Goal: Transaction & Acquisition: Download file/media

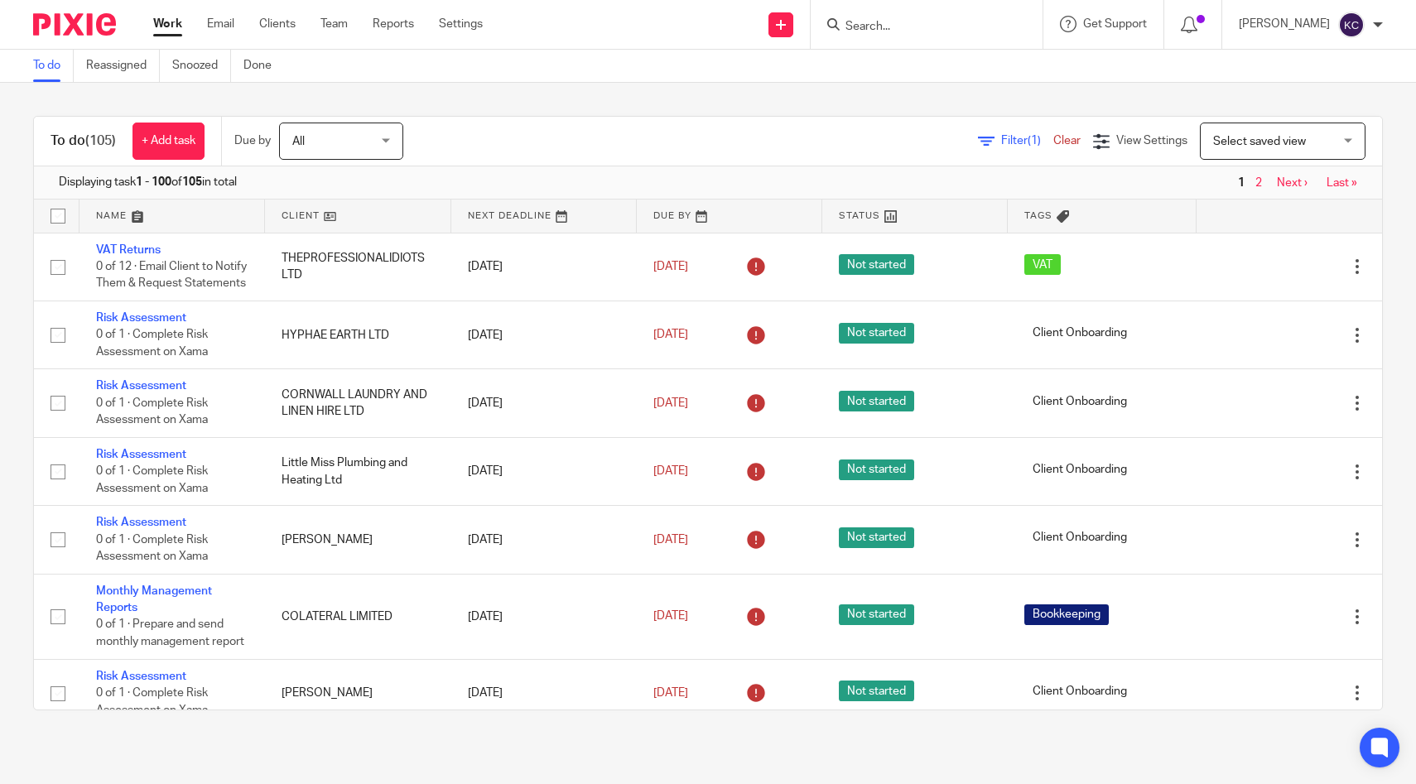
click at [938, 28] on input "Search" at bounding box center [918, 27] width 149 height 15
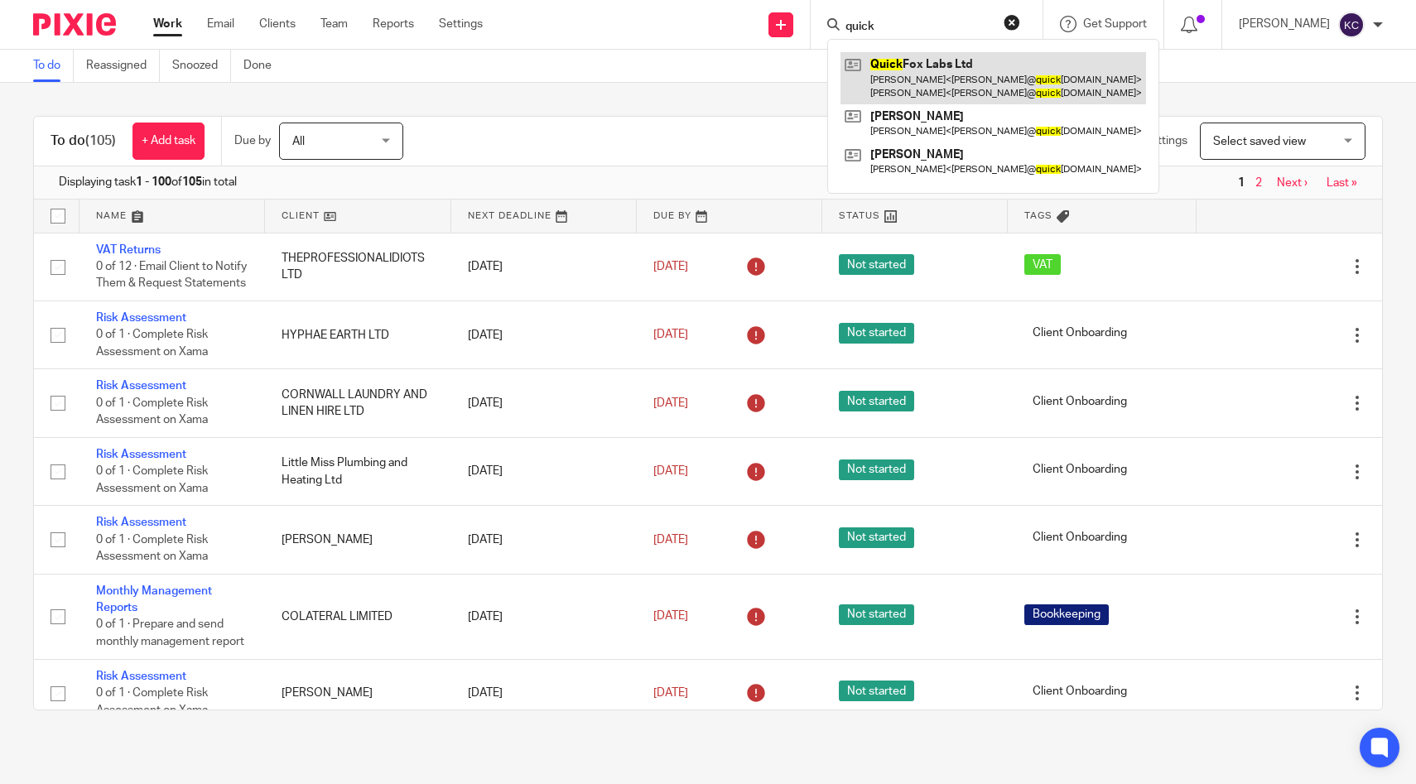
type input "quick"
click at [936, 72] on link at bounding box center [994, 77] width 306 height 51
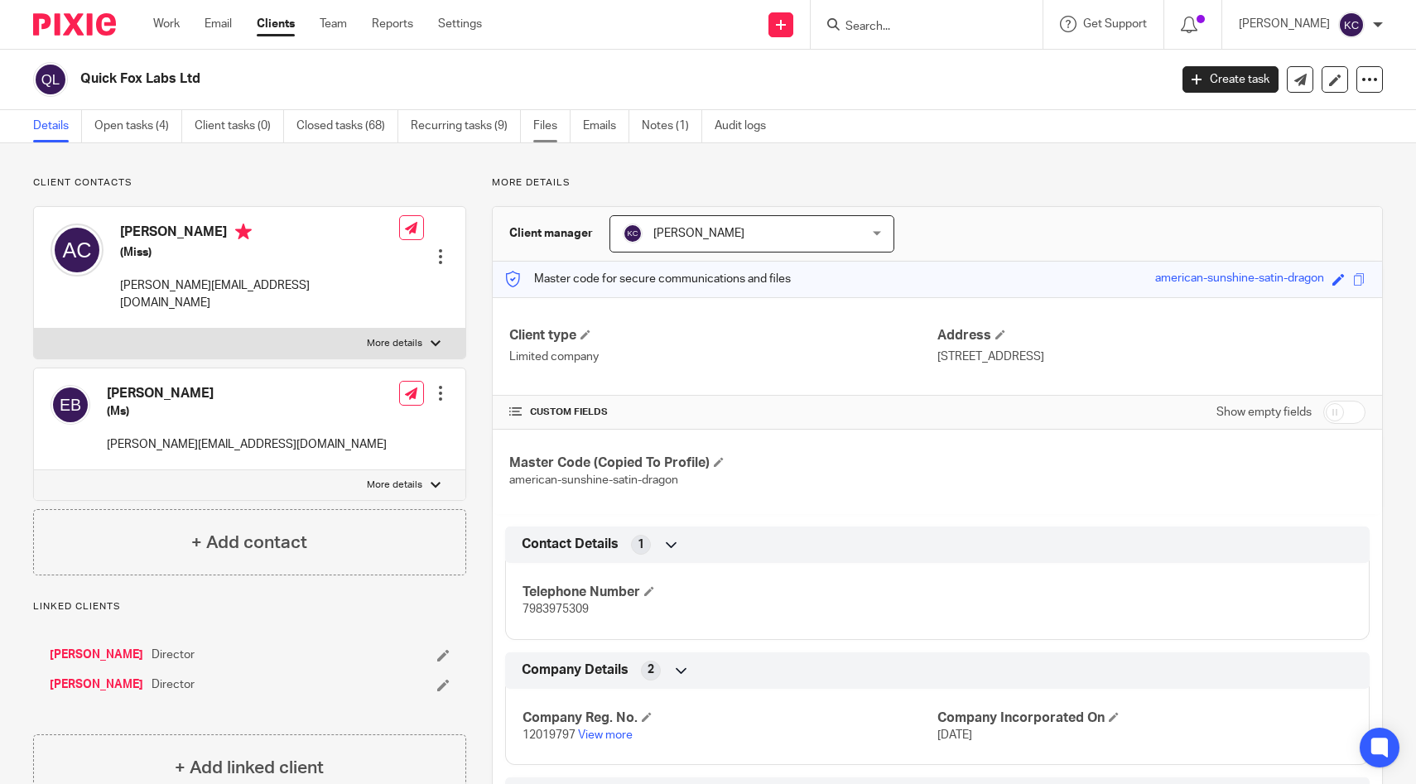
click at [549, 123] on link "Files" at bounding box center [551, 126] width 37 height 32
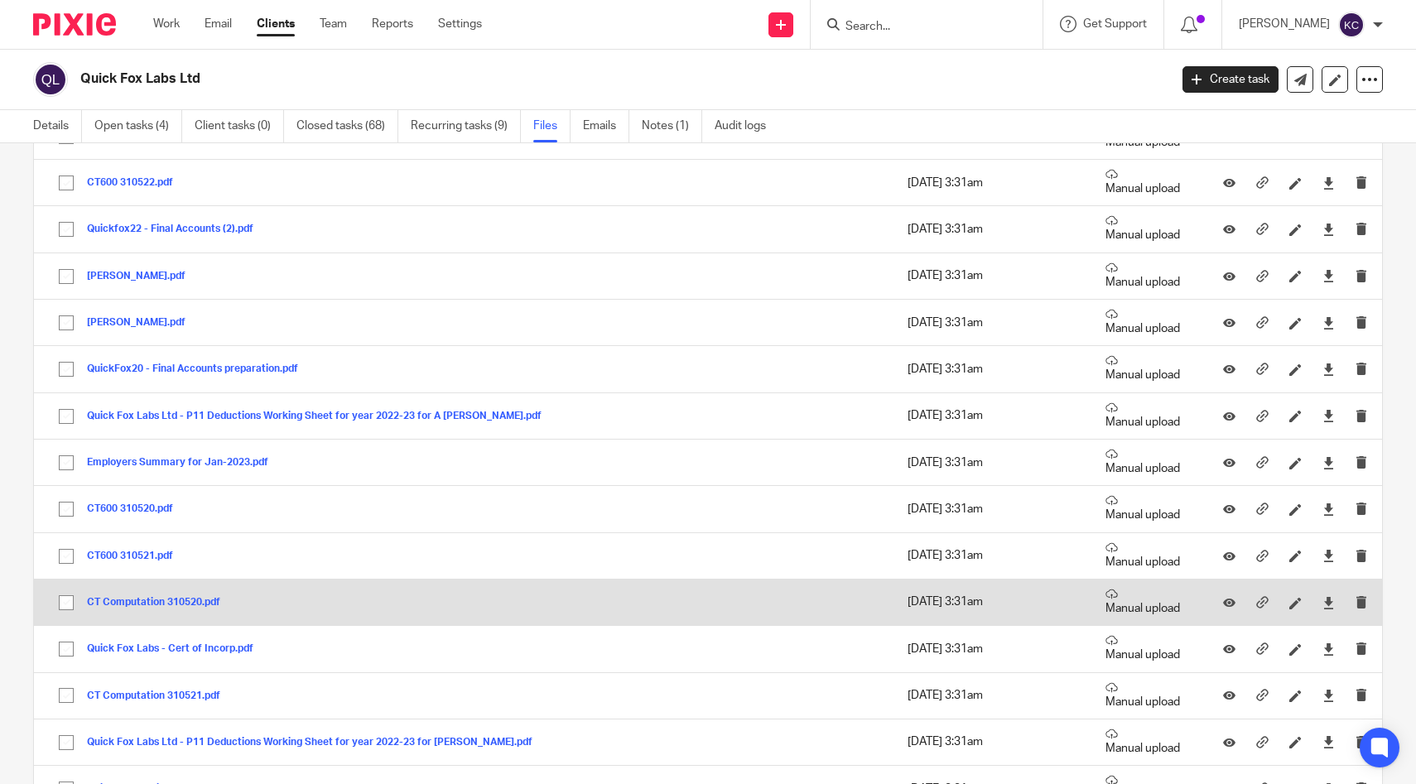
scroll to position [1063, 0]
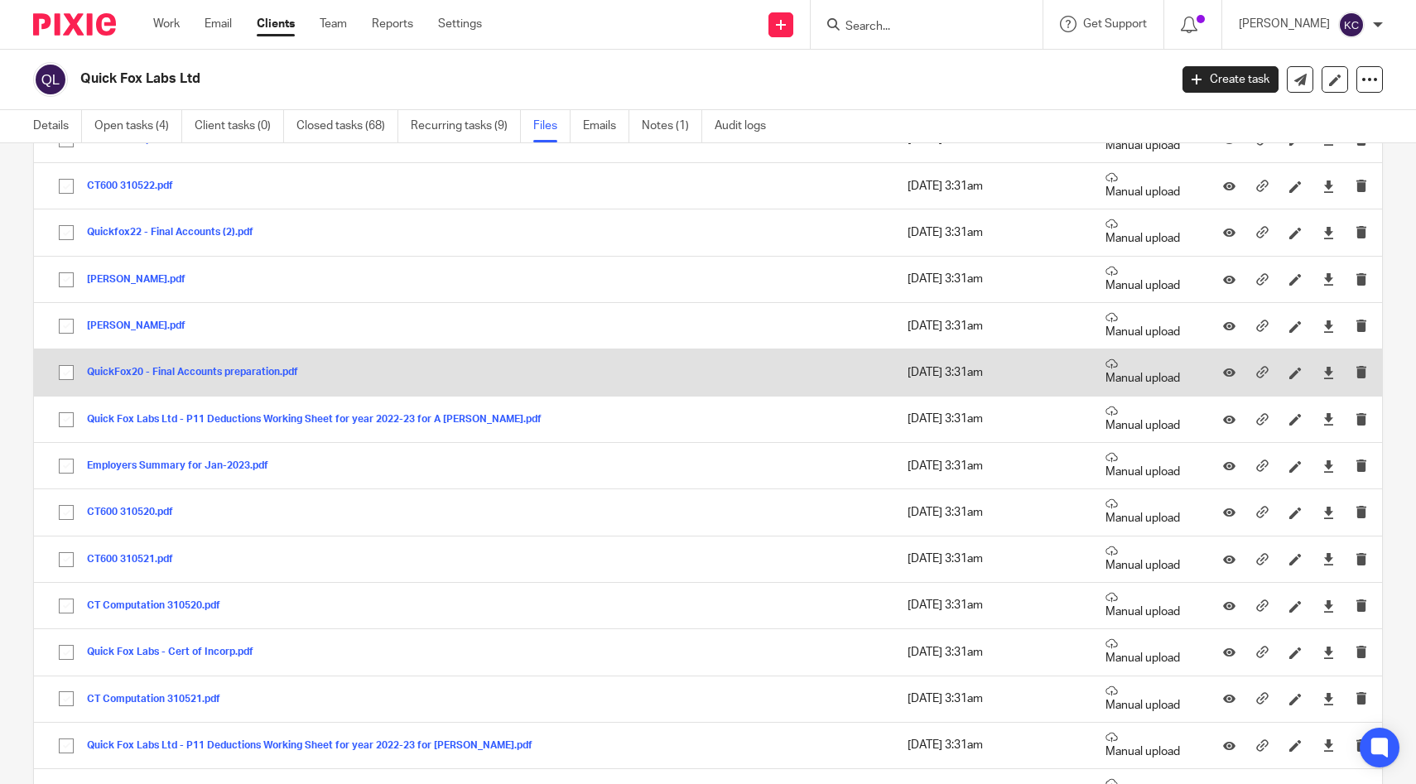
click at [210, 370] on button "QuickFox20 - Final Accounts preparation.pdf" at bounding box center [199, 373] width 224 height 12
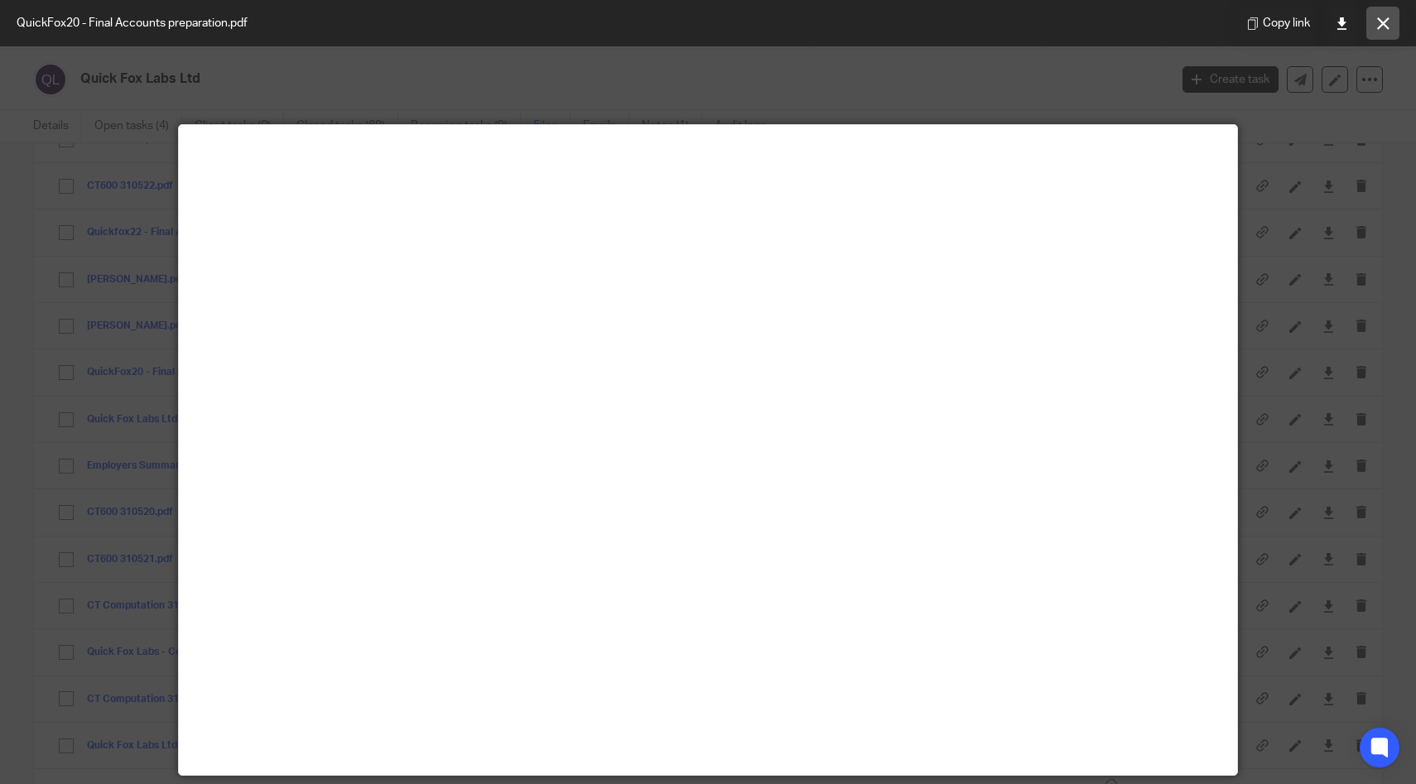
click at [1391, 21] on button at bounding box center [1383, 23] width 33 height 33
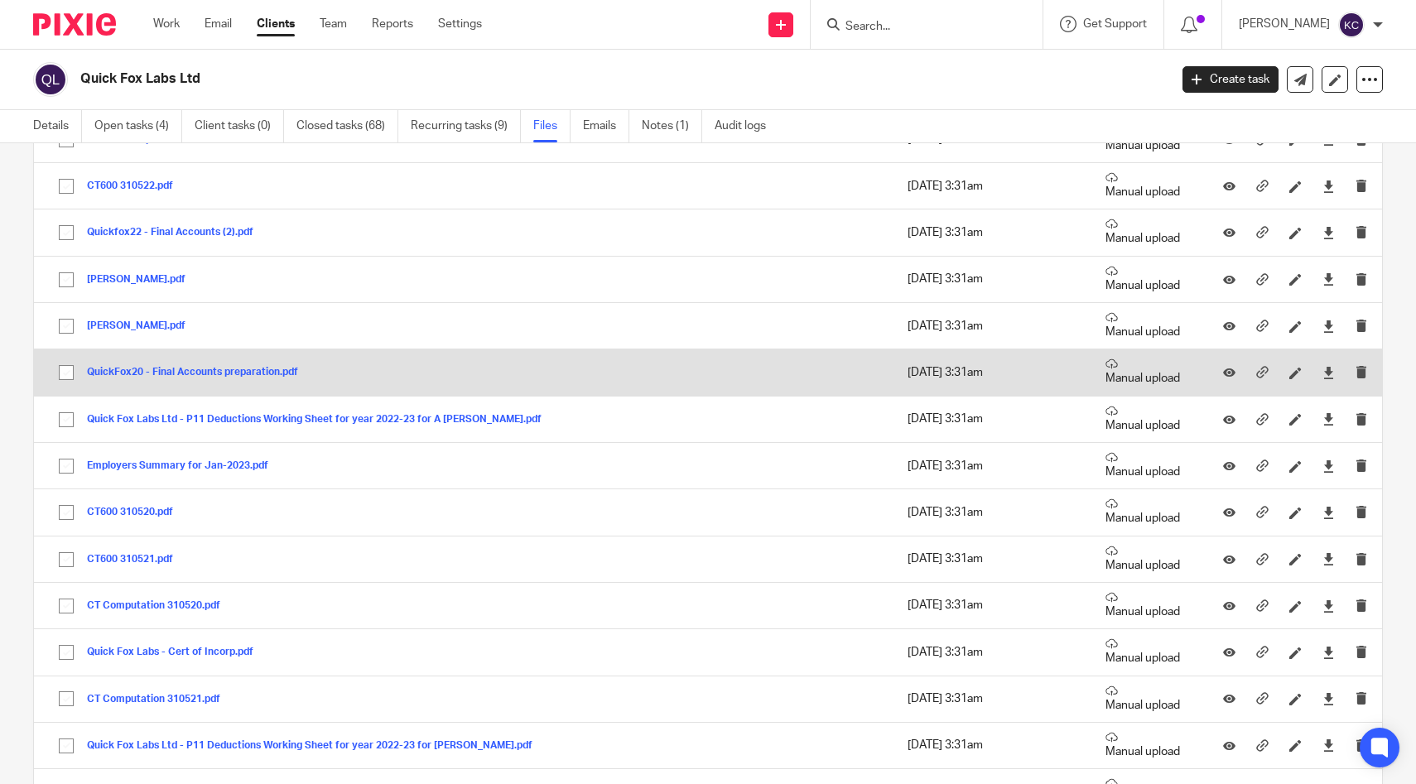
click at [60, 379] on input "checkbox" at bounding box center [66, 372] width 31 height 31
checkbox input "true"
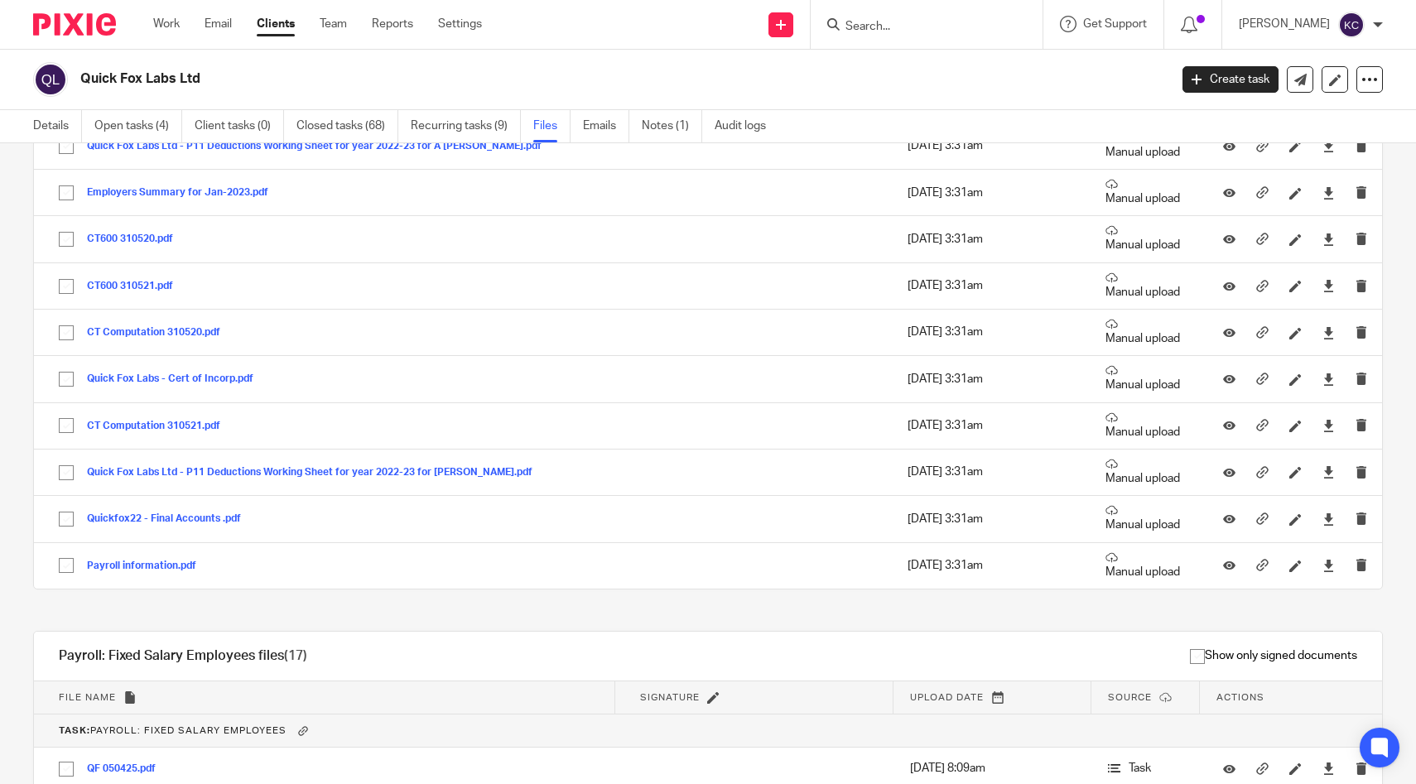
scroll to position [1338, 0]
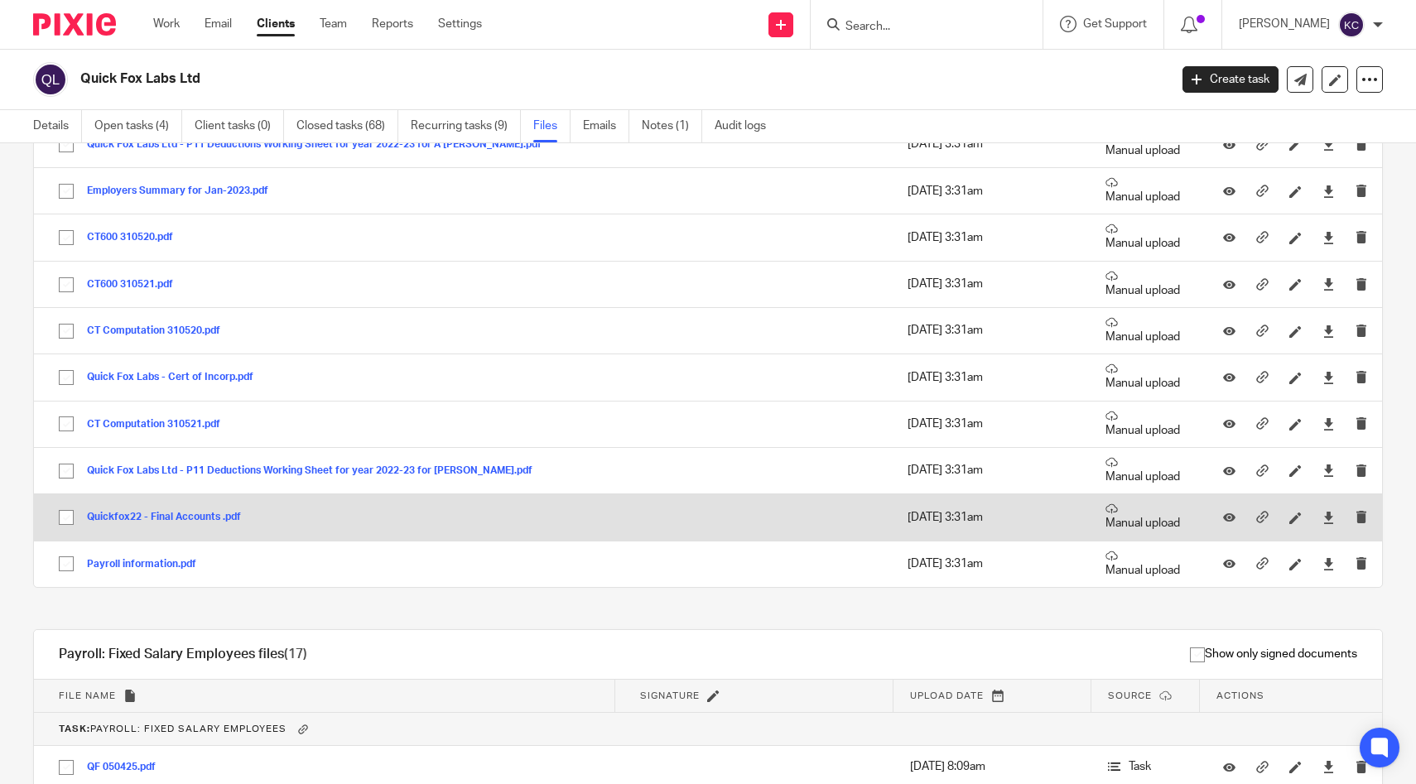
click at [61, 522] on input "checkbox" at bounding box center [66, 517] width 31 height 31
checkbox input "true"
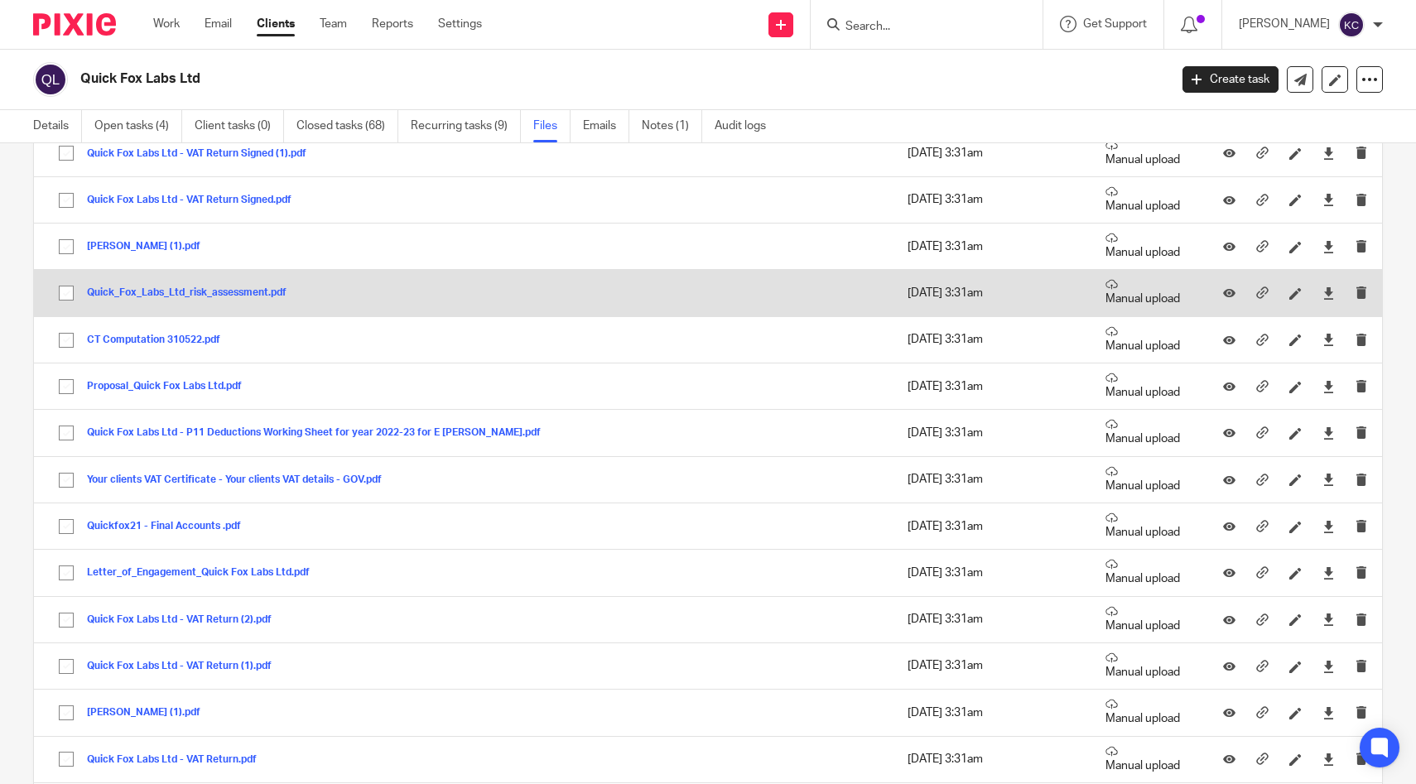
scroll to position [306, 0]
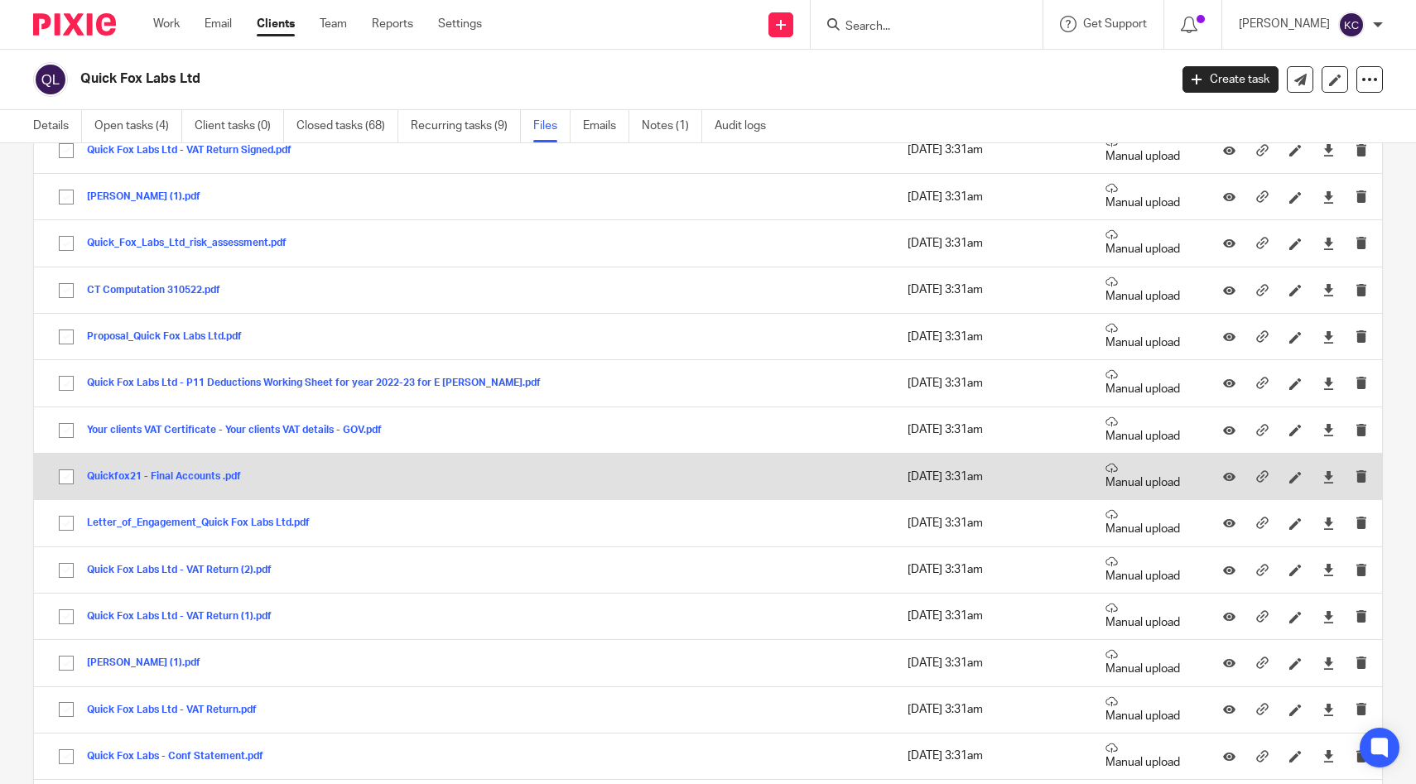
click at [67, 484] on input "checkbox" at bounding box center [66, 476] width 31 height 31
checkbox input "true"
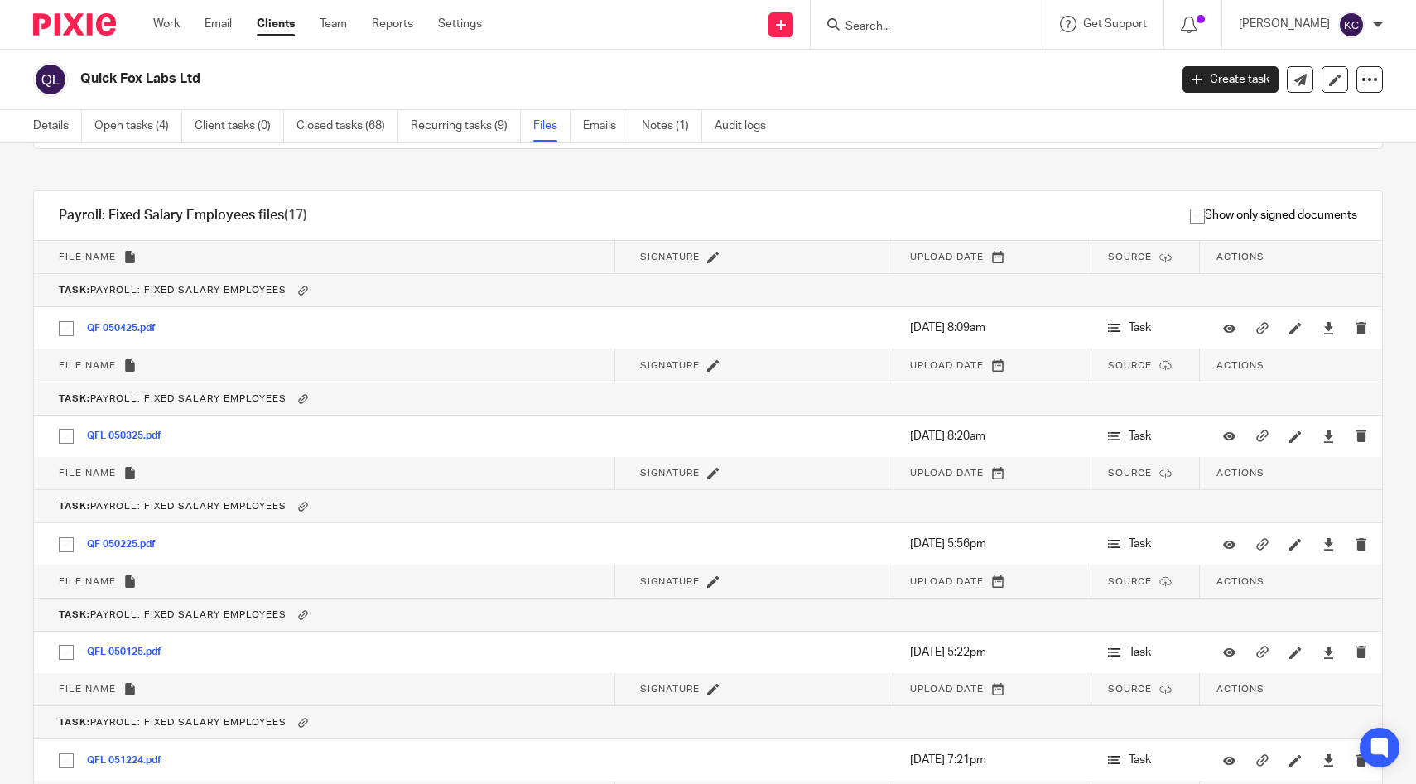
scroll to position [0, 0]
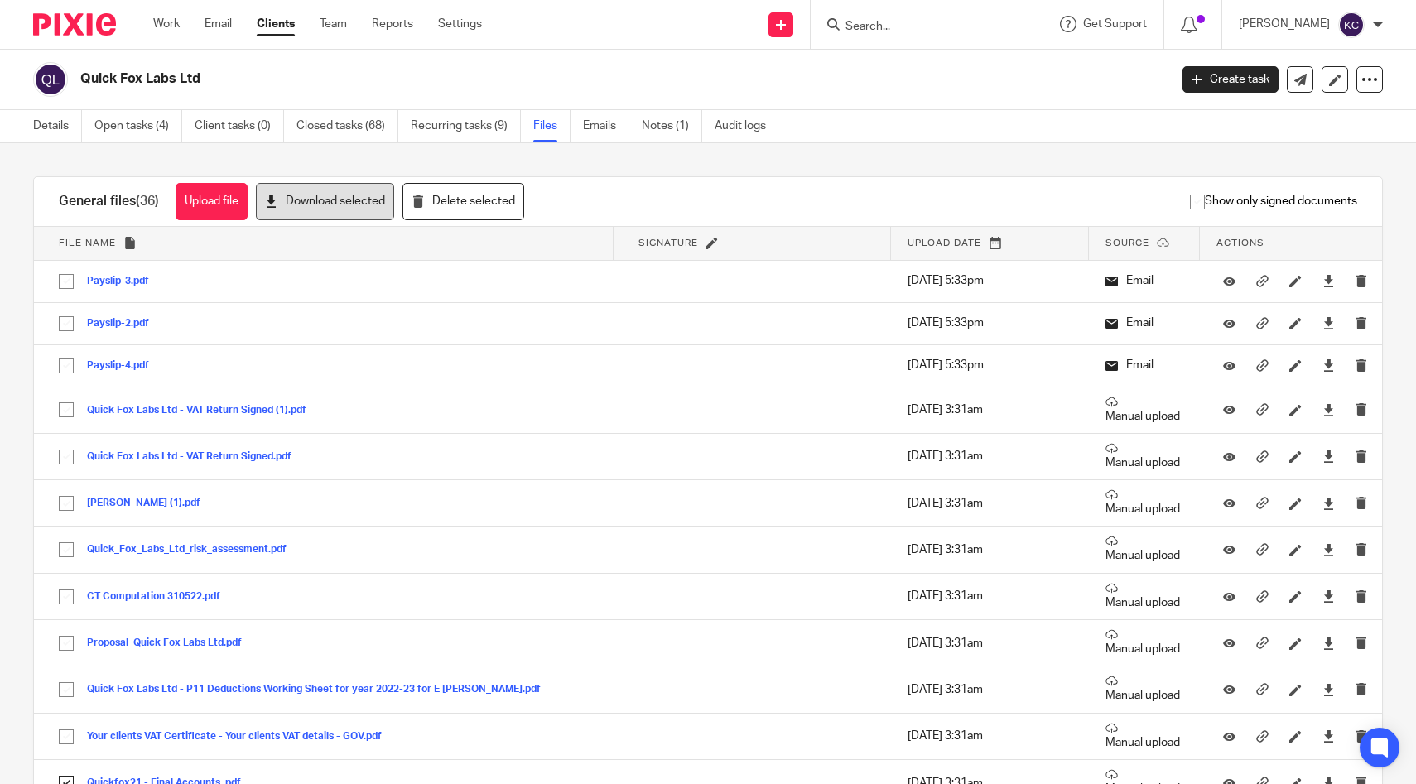
click at [302, 212] on button "Download selected" at bounding box center [325, 201] width 138 height 37
